Goal: Task Accomplishment & Management: Complete application form

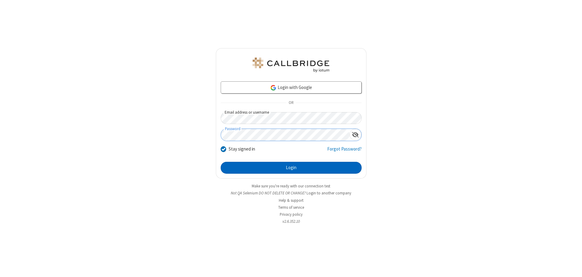
click at [291, 167] on button "Login" at bounding box center [291, 168] width 141 height 12
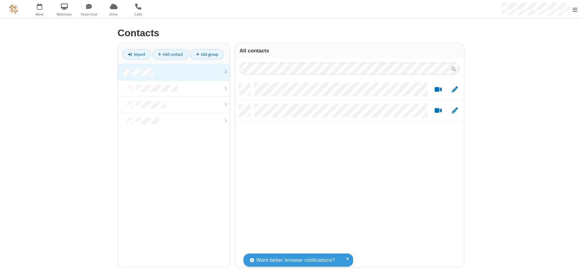
scroll to position [183, 225]
click at [174, 72] on link at bounding box center [174, 72] width 112 height 16
click at [170, 54] on link "Add contact" at bounding box center [170, 54] width 37 height 10
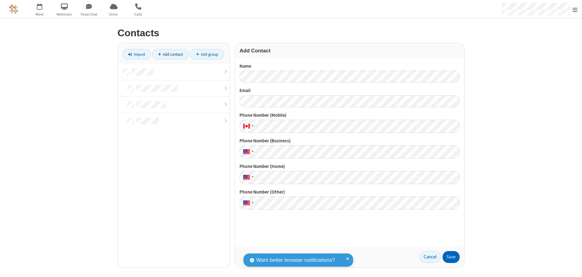
click at [451, 256] on button "Save" at bounding box center [450, 257] width 17 height 12
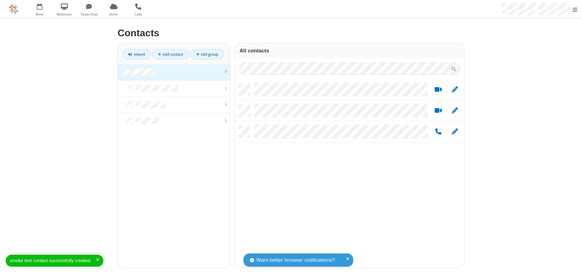
scroll to position [183, 225]
click at [170, 54] on link "Add contact" at bounding box center [170, 54] width 37 height 10
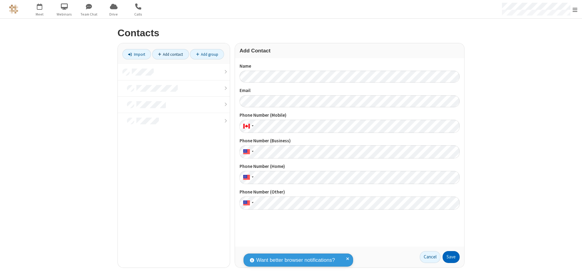
click at [451, 256] on button "Save" at bounding box center [450, 257] width 17 height 12
